Goal: Task Accomplishment & Management: Manage account settings

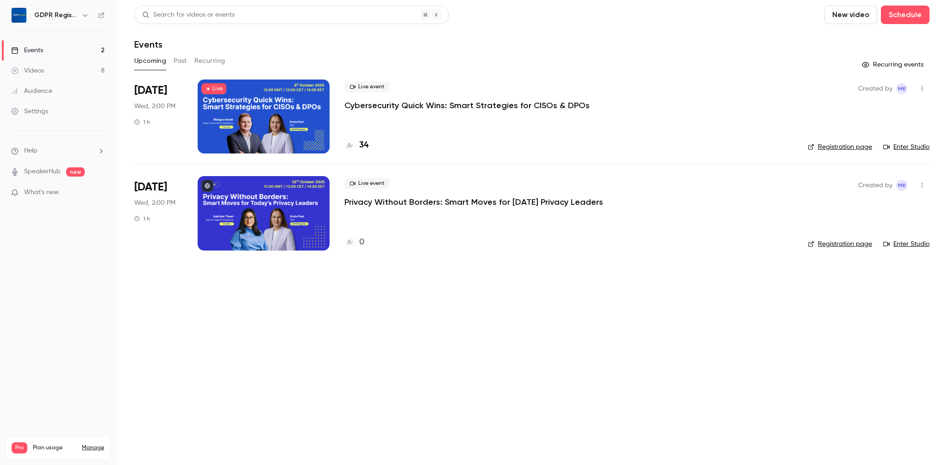
click at [336, 49] on div "Events" at bounding box center [531, 44] width 795 height 11
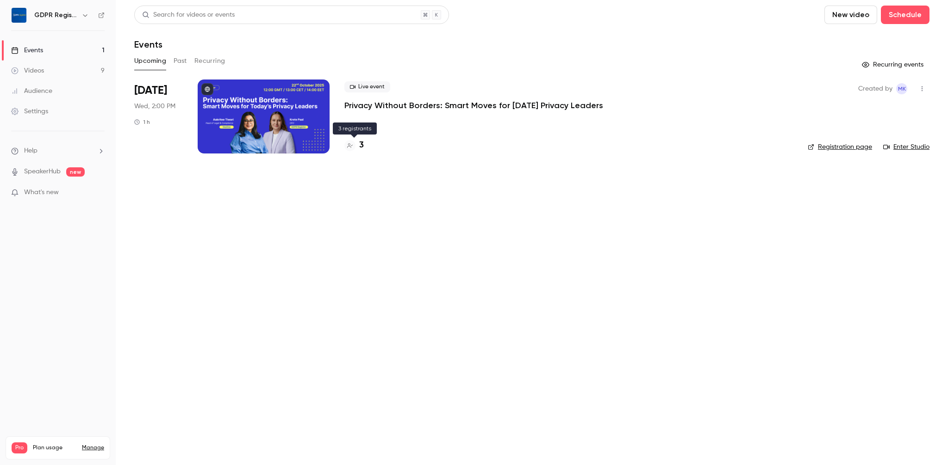
click at [359, 146] on h4 "3" at bounding box center [361, 145] width 5 height 12
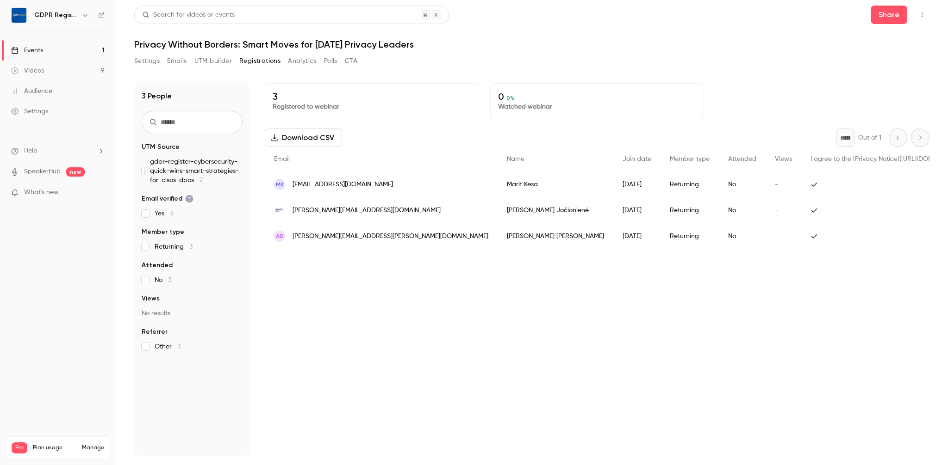
click at [222, 64] on button "UTM builder" at bounding box center [212, 61] width 37 height 15
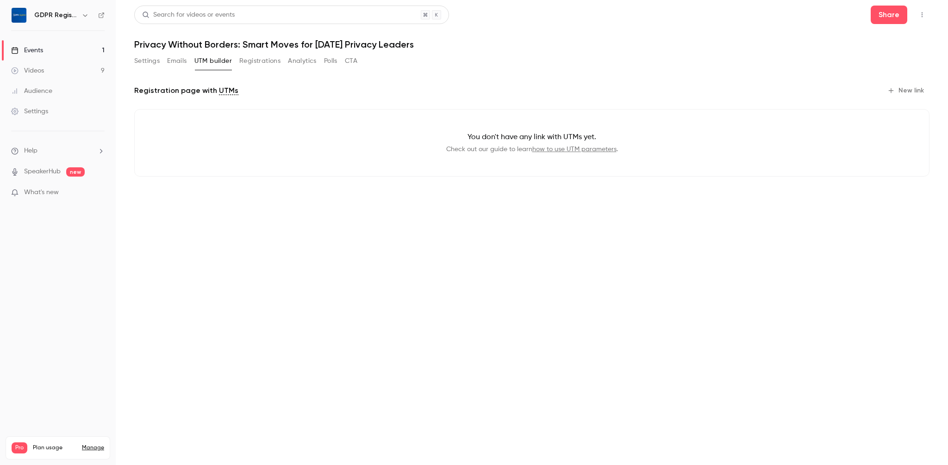
click at [312, 54] on button "Analytics" at bounding box center [302, 61] width 29 height 15
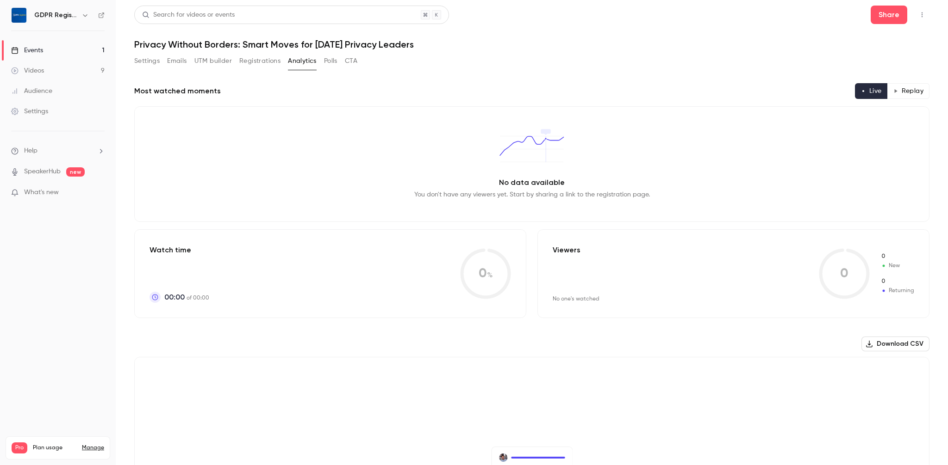
click at [174, 59] on button "Emails" at bounding box center [176, 61] width 19 height 15
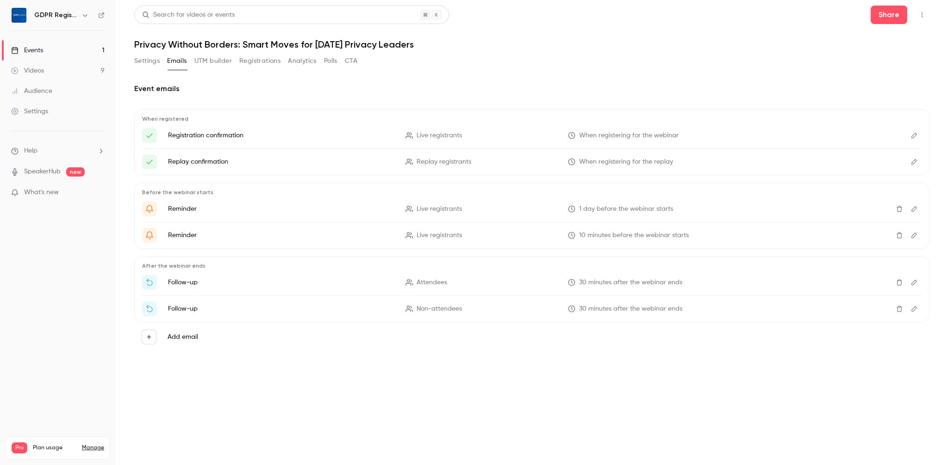
click at [149, 60] on button "Settings" at bounding box center [146, 61] width 25 height 15
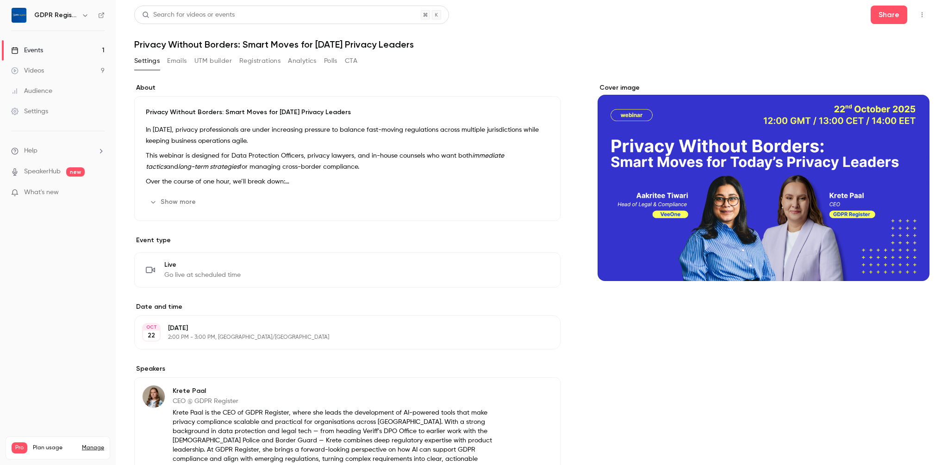
click at [167, 202] on button "Show more" at bounding box center [174, 202] width 56 height 15
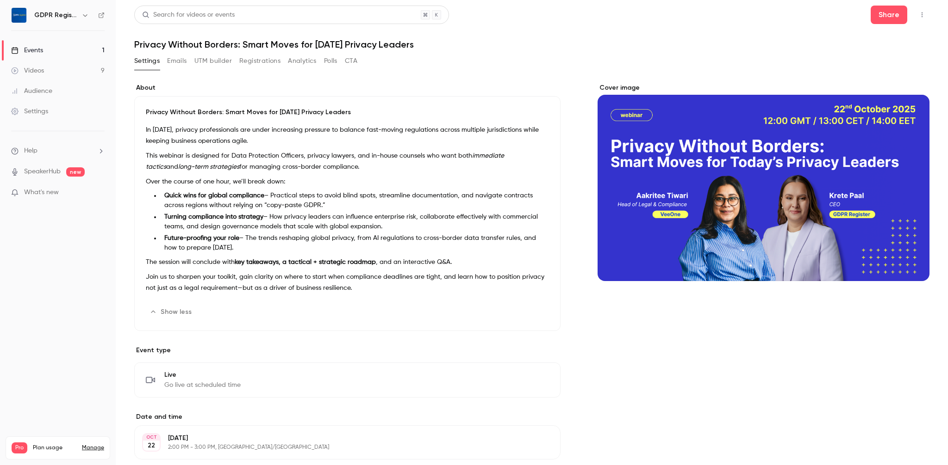
click at [204, 160] on p "This webinar is designed for Data Protection Officers, privacy lawyers, and in-…" at bounding box center [347, 161] width 403 height 22
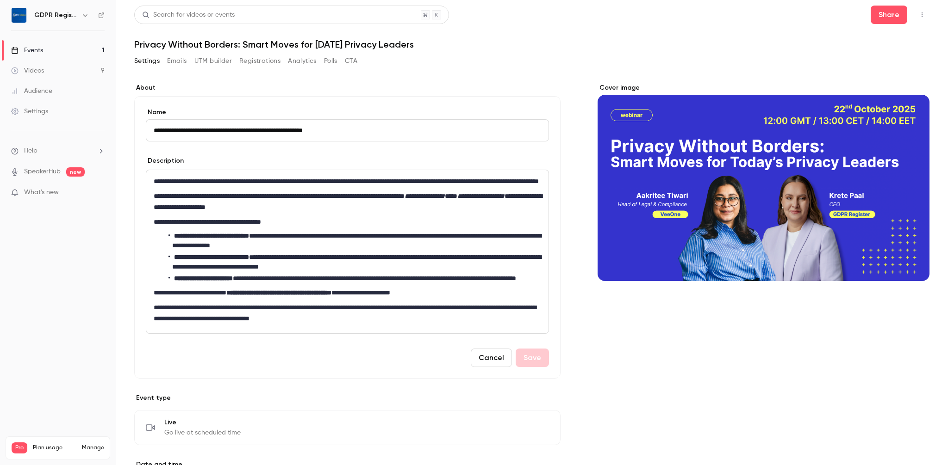
click at [204, 160] on div "Description" at bounding box center [347, 162] width 403 height 12
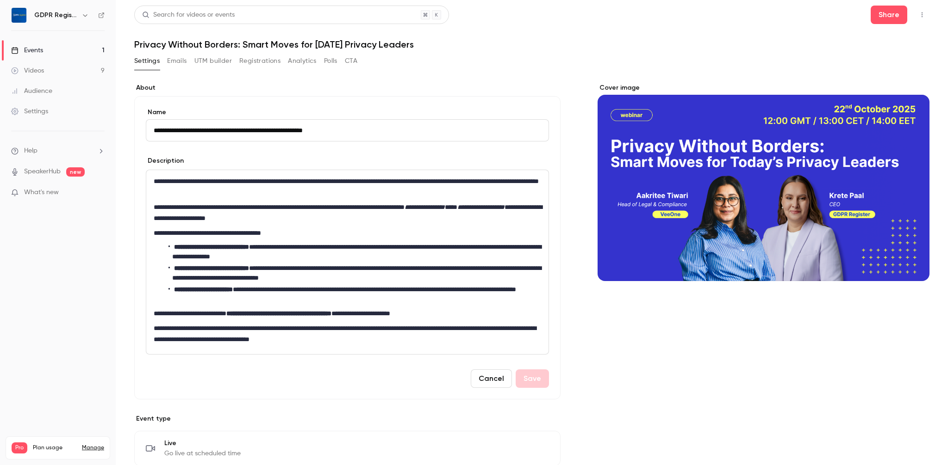
click at [161, 198] on div "**********" at bounding box center [347, 262] width 402 height 184
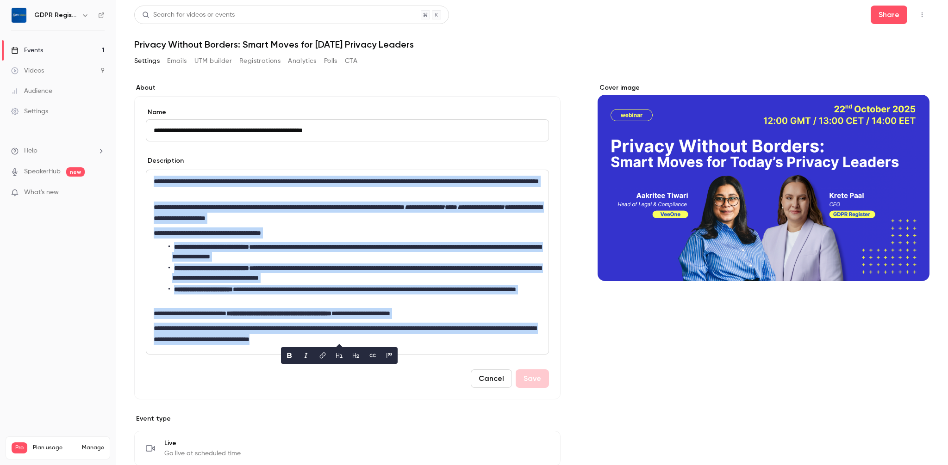
copy div "**********"
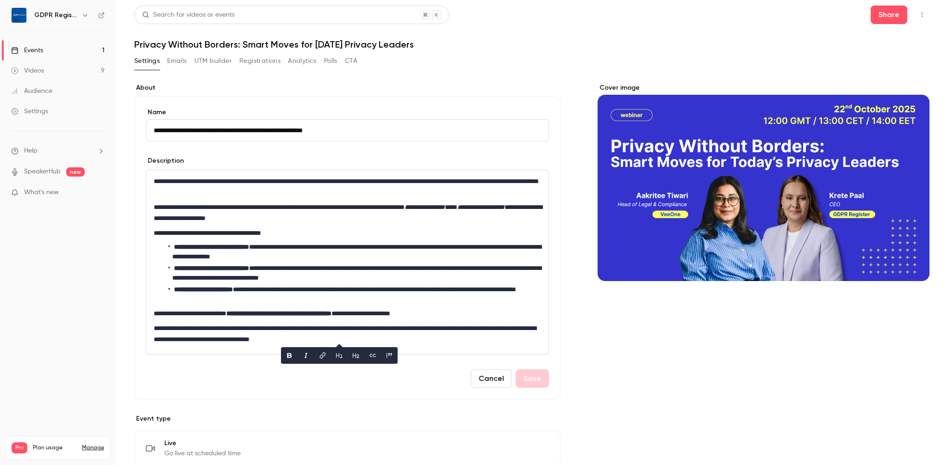
click at [72, 304] on nav "GDPR Register Events 1 Videos 9 Audience Settings Help SpeakerHub new What's ne…" at bounding box center [58, 232] width 116 height 465
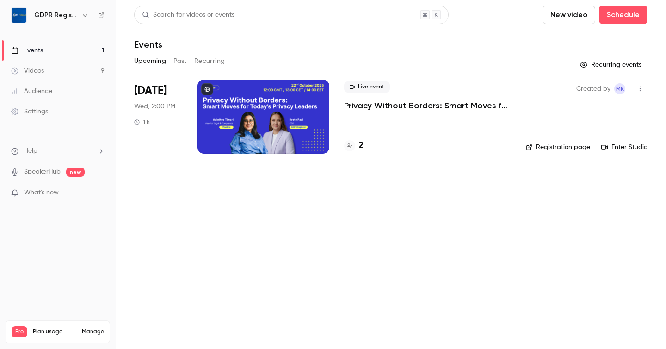
click at [283, 125] on div at bounding box center [264, 117] width 132 height 74
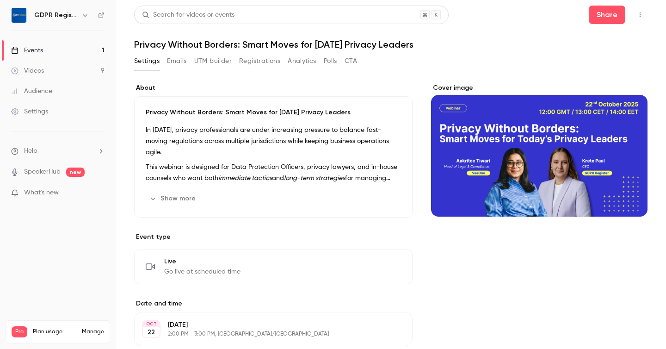
scroll to position [474, 0]
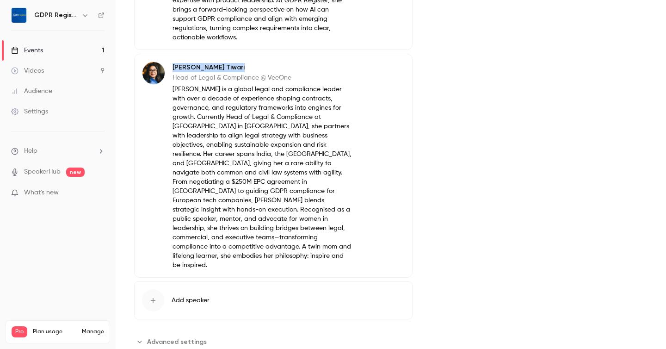
drag, startPoint x: 226, startPoint y: 58, endPoint x: 174, endPoint y: 59, distance: 52.3
click at [174, 63] on p "[PERSON_NAME]" at bounding box center [263, 67] width 180 height 9
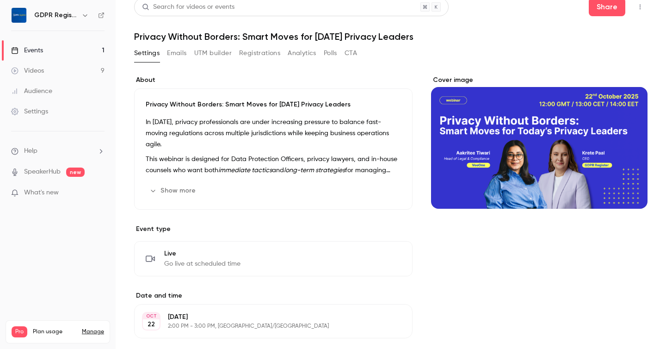
scroll to position [6, 0]
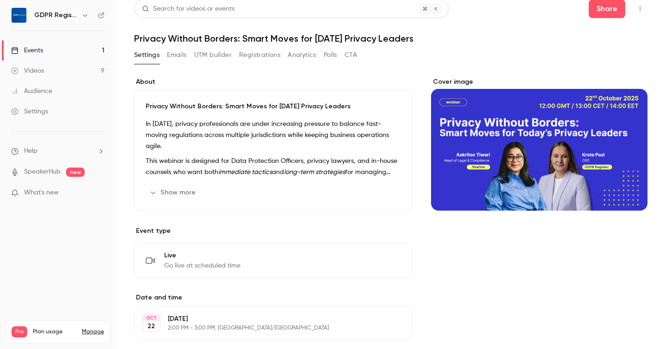
click at [188, 142] on div "In [DATE], privacy professionals are under increasing pressure to balance fast-…" at bounding box center [273, 147] width 255 height 59
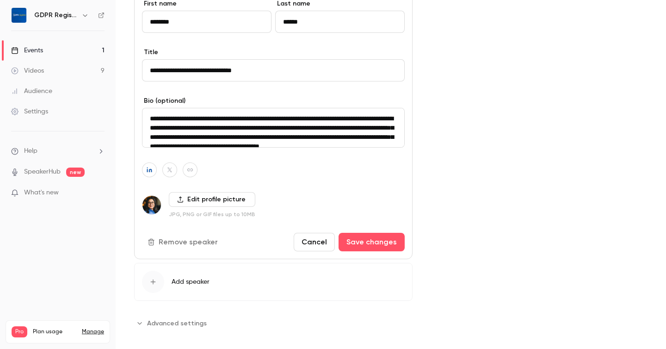
scroll to position [2, 0]
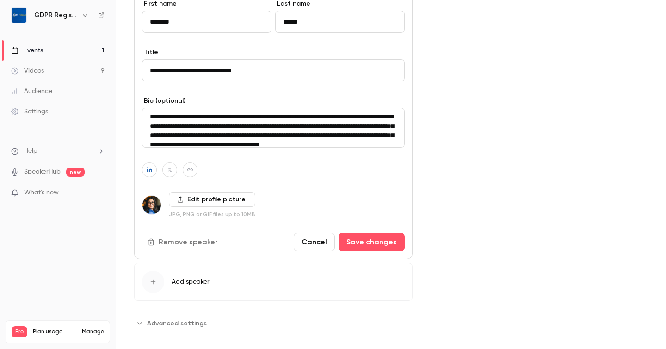
drag, startPoint x: 150, startPoint y: 106, endPoint x: 194, endPoint y: 105, distance: 44.4
click at [194, 108] on textarea "**********" at bounding box center [273, 128] width 263 height 40
drag, startPoint x: 150, startPoint y: 60, endPoint x: 285, endPoint y: 60, distance: 134.2
click at [285, 60] on input "**********" at bounding box center [273, 70] width 263 height 22
click at [231, 131] on textarea "**********" at bounding box center [273, 128] width 263 height 40
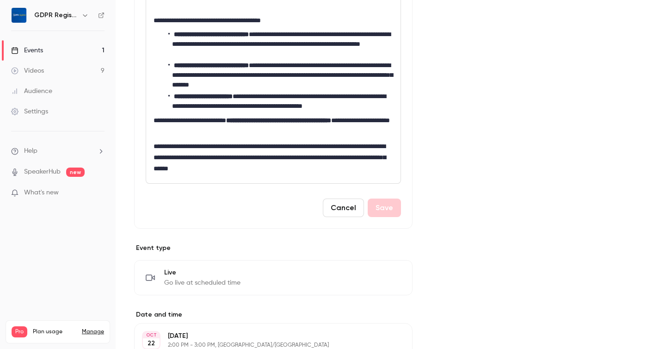
scroll to position [0, 0]
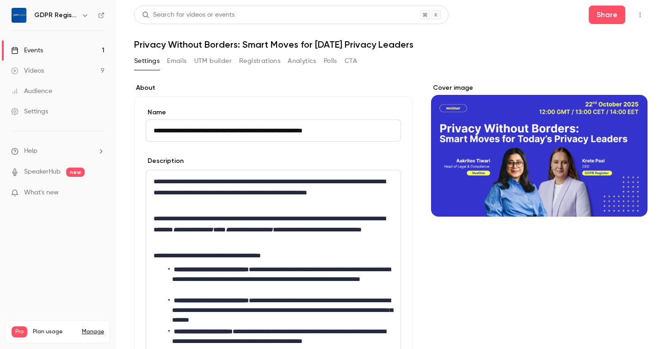
click at [569, 131] on div "Cover image" at bounding box center [539, 149] width 217 height 133
click at [0, 0] on input "Cover image" at bounding box center [0, 0] width 0 height 0
click at [603, 22] on button "Share" at bounding box center [607, 15] width 37 height 19
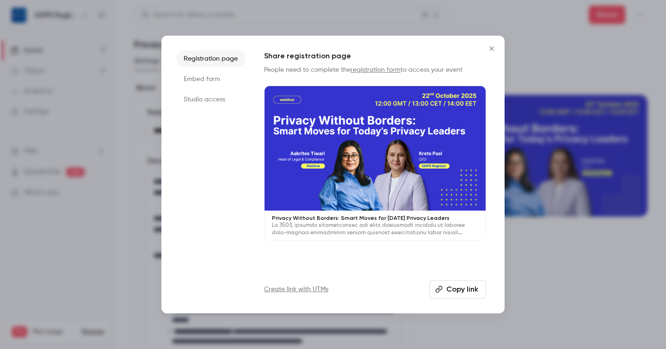
click at [458, 289] on button "Copy link" at bounding box center [457, 289] width 57 height 19
click at [490, 47] on icon "Close" at bounding box center [491, 48] width 11 height 7
click at [490, 47] on h1 "Privacy Without Borders: Smart Moves for [DATE] Privacy Leaders" at bounding box center [391, 44] width 514 height 11
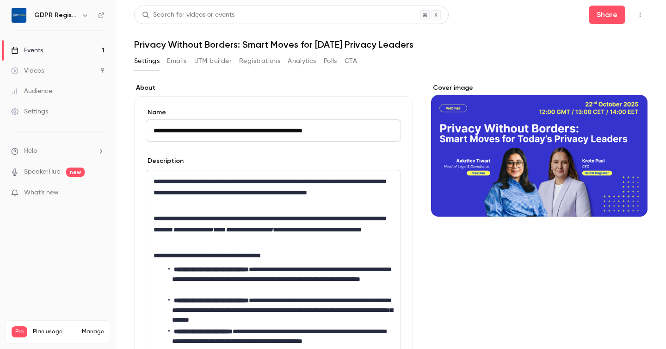
click at [37, 108] on div "Settings" at bounding box center [29, 111] width 37 height 9
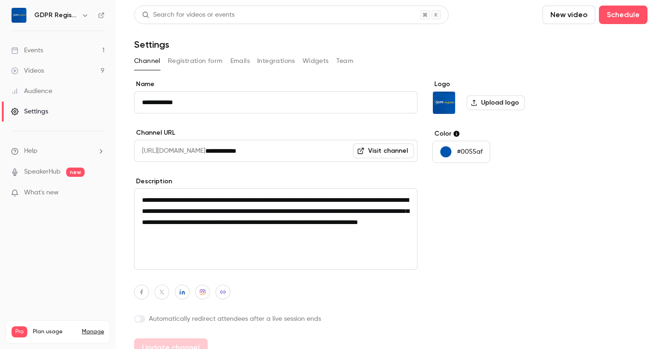
click at [318, 59] on button "Widgets" at bounding box center [316, 61] width 26 height 15
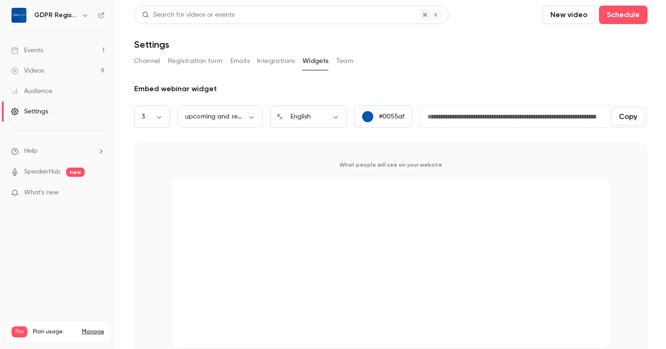
scroll to position [24, 0]
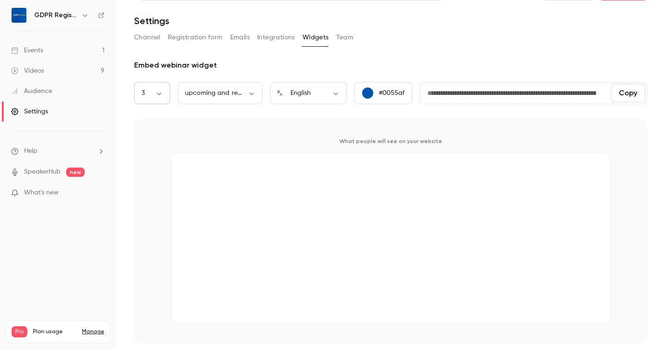
click at [153, 99] on div "3 * ​" at bounding box center [152, 93] width 36 height 22
click at [157, 95] on body "**********" at bounding box center [333, 185] width 666 height 371
click at [147, 281] on li "8" at bounding box center [152, 281] width 36 height 24
type input "*"
type input "**********"
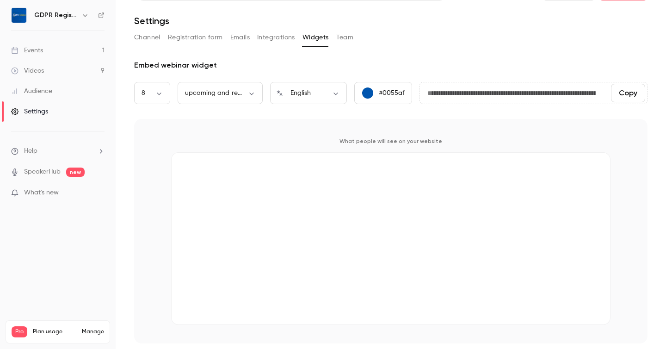
click at [614, 93] on button "Copy" at bounding box center [628, 93] width 34 height 19
click at [35, 50] on div "Events" at bounding box center [27, 50] width 32 height 9
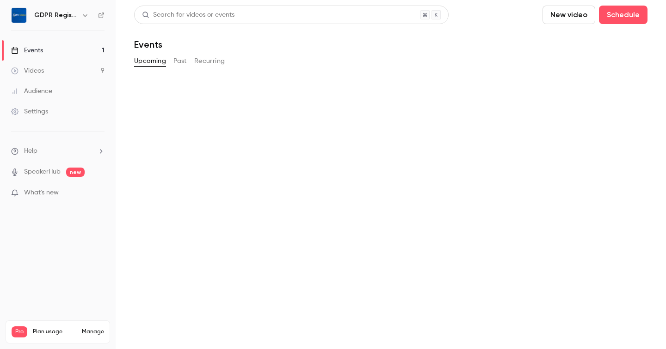
click at [35, 50] on div "Events" at bounding box center [27, 50] width 32 height 9
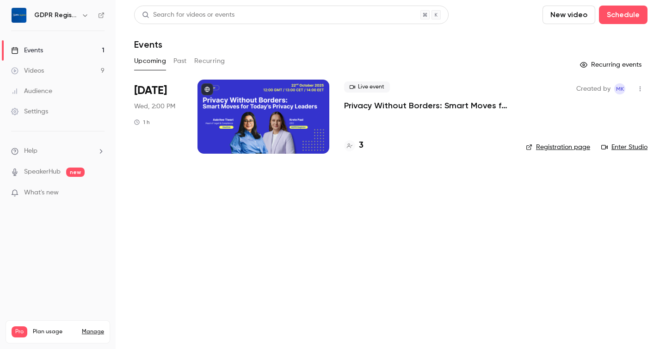
click at [552, 147] on link "Registration page" at bounding box center [558, 147] width 64 height 9
click at [536, 148] on link "Registration page" at bounding box center [558, 147] width 64 height 9
